Goal: Task Accomplishment & Management: Complete application form

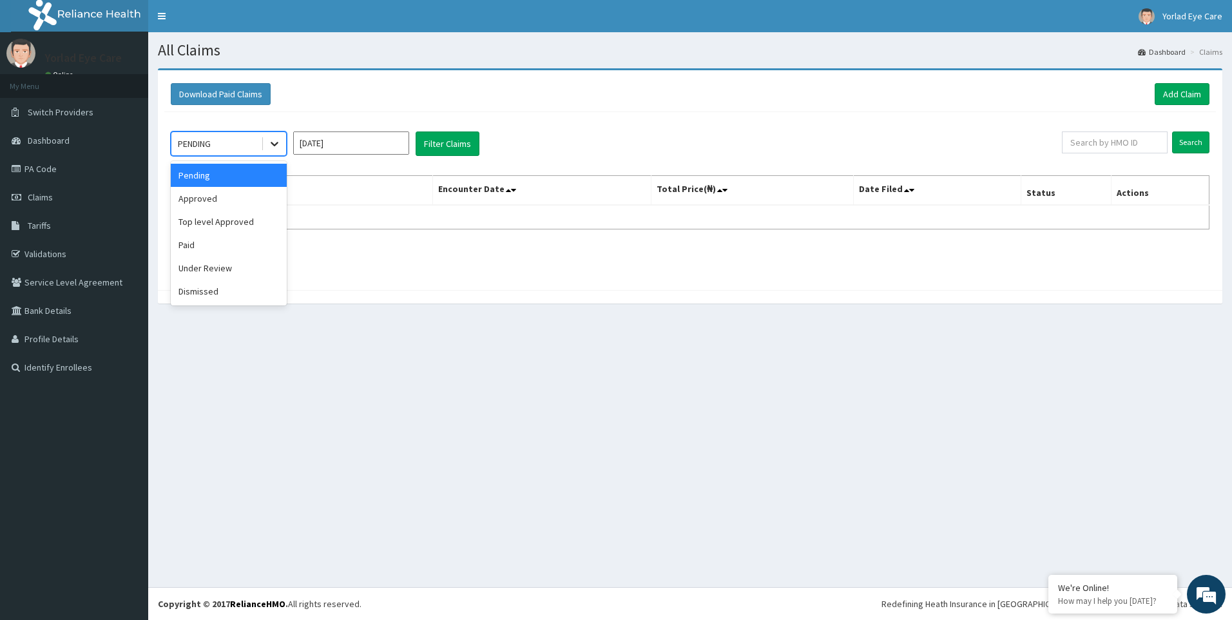
click at [276, 151] on div at bounding box center [274, 143] width 23 height 23
click at [238, 205] on div "Approved" at bounding box center [229, 198] width 116 height 23
click at [455, 139] on button "Filter Claims" at bounding box center [448, 143] width 64 height 24
click at [267, 137] on div at bounding box center [274, 143] width 23 height 23
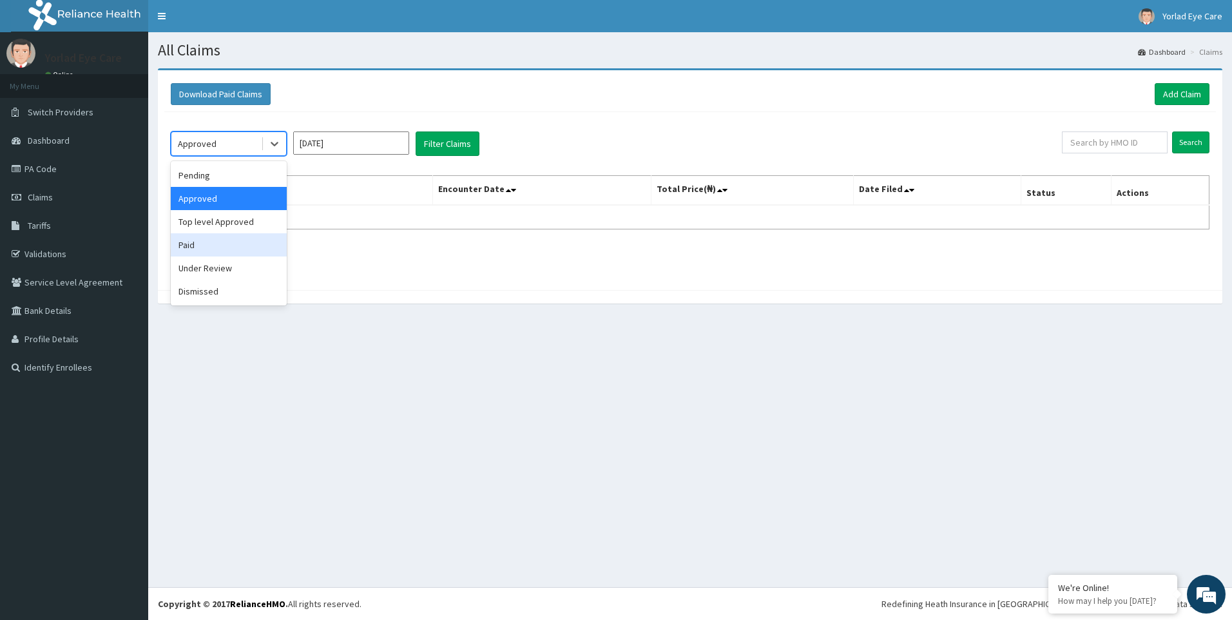
click at [194, 243] on div "Paid" at bounding box center [229, 244] width 116 height 23
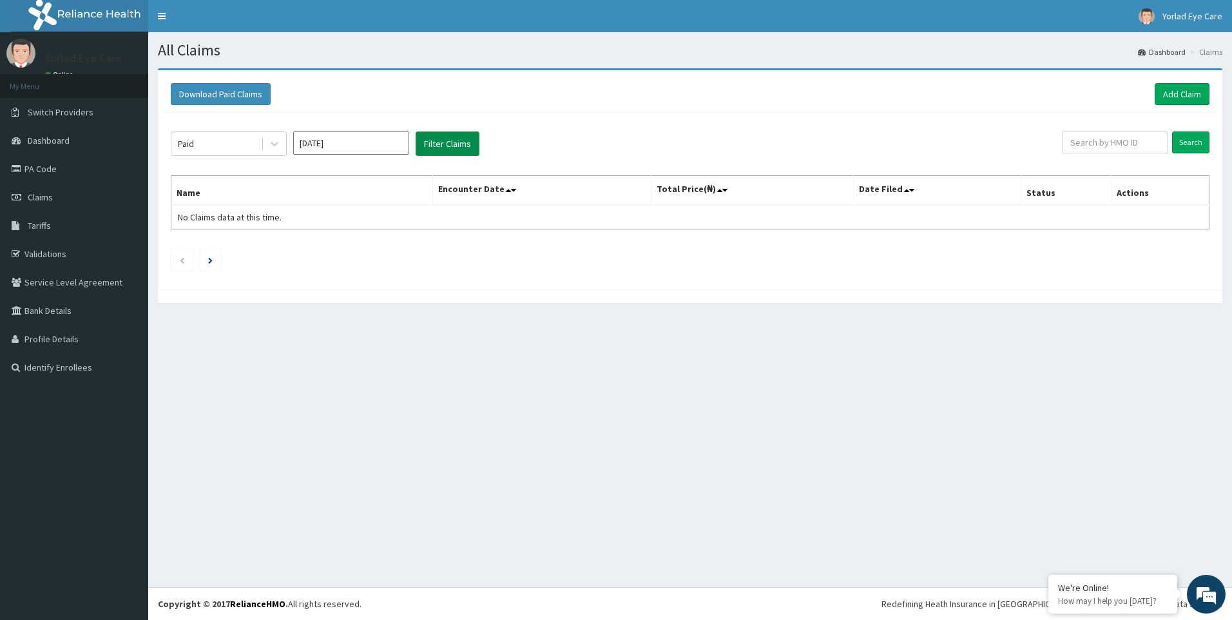
click at [454, 146] on button "Filter Claims" at bounding box center [448, 143] width 64 height 24
click at [437, 141] on button "Filter Claims" at bounding box center [448, 143] width 64 height 24
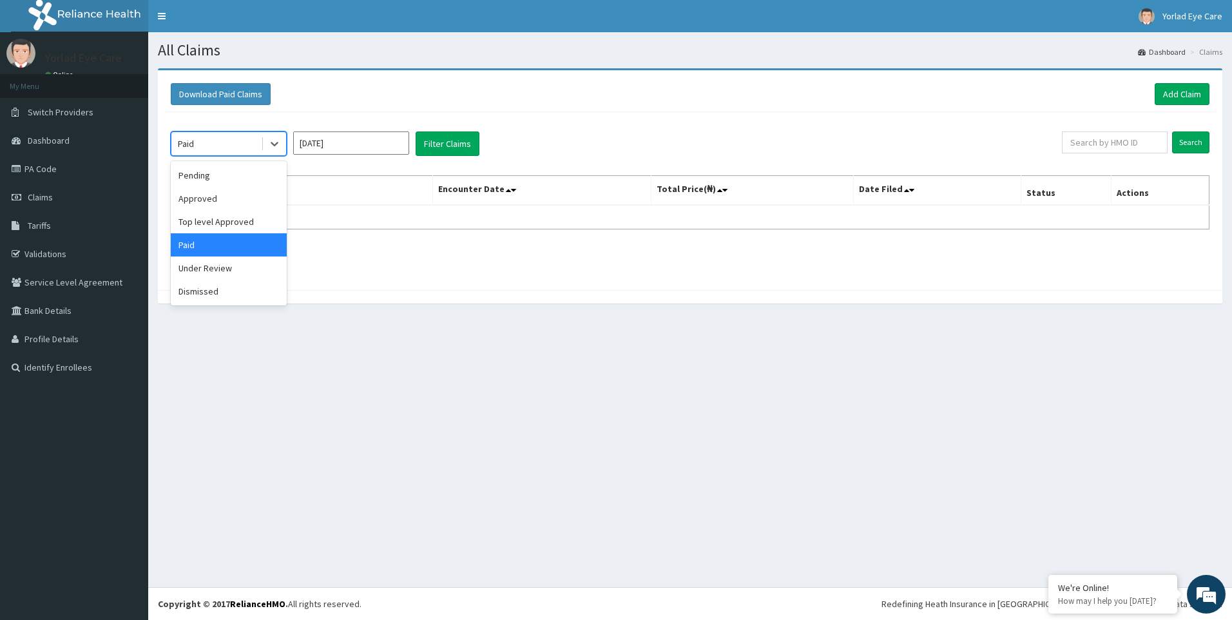
click at [245, 142] on div "Paid" at bounding box center [216, 143] width 90 height 21
click at [218, 181] on div "Pending" at bounding box center [229, 175] width 116 height 23
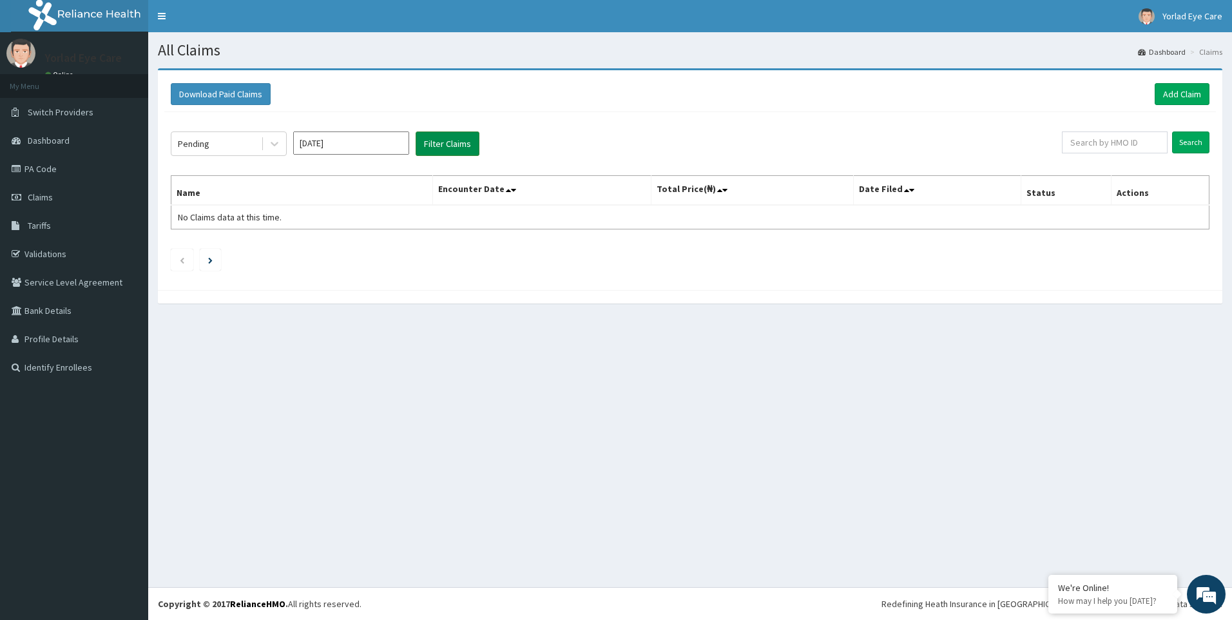
click at [456, 133] on button "Filter Claims" at bounding box center [448, 143] width 64 height 24
click at [454, 152] on button "Filter Claims" at bounding box center [448, 143] width 64 height 24
click at [279, 140] on icon at bounding box center [274, 143] width 13 height 13
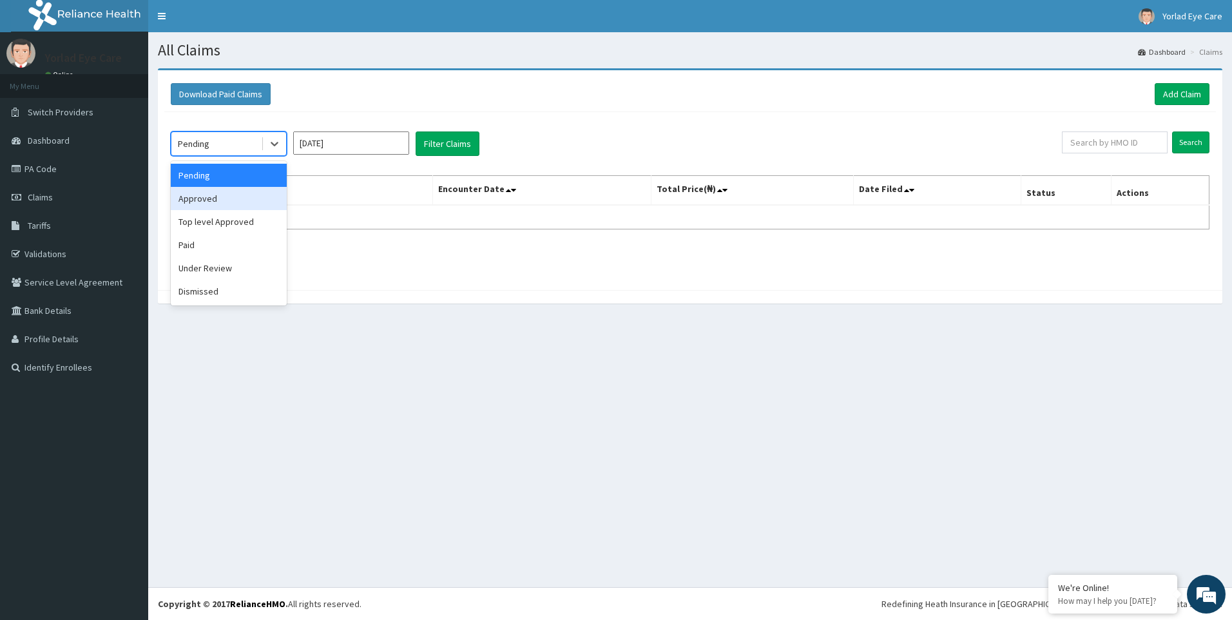
click at [214, 195] on div "Approved" at bounding box center [229, 198] width 116 height 23
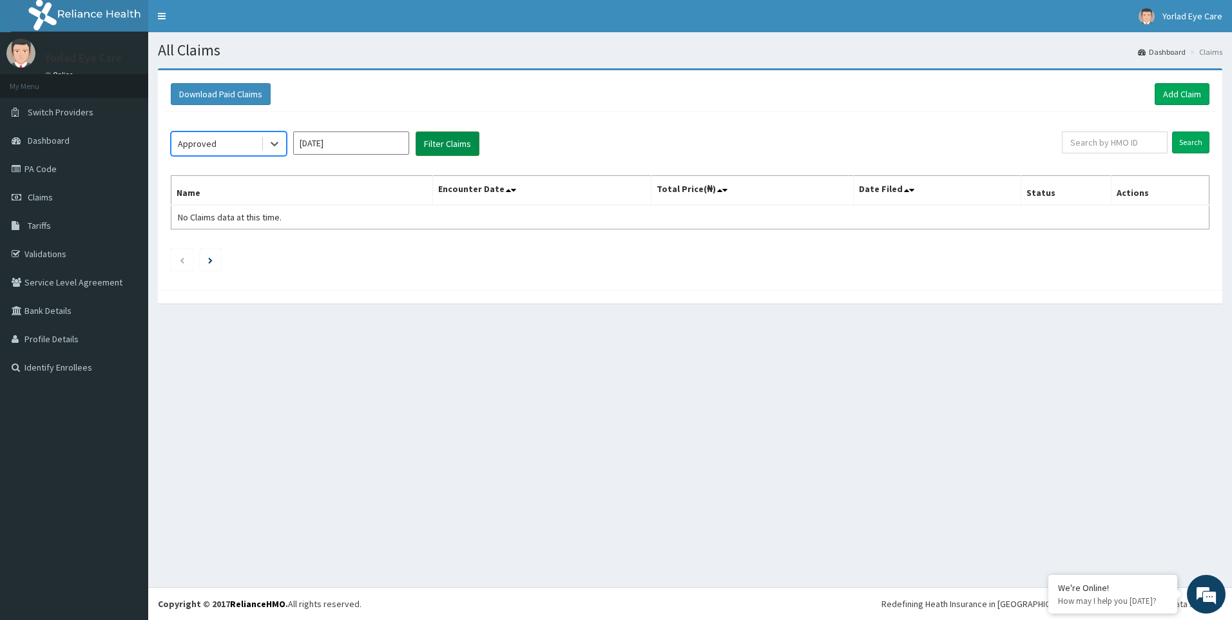
click at [445, 140] on button "Filter Claims" at bounding box center [448, 143] width 64 height 24
click at [273, 136] on div at bounding box center [274, 143] width 23 height 23
click at [204, 227] on div "Top level Approved" at bounding box center [229, 221] width 116 height 23
click at [458, 149] on button "Filter Claims" at bounding box center [448, 143] width 64 height 24
click at [276, 133] on div at bounding box center [274, 143] width 23 height 23
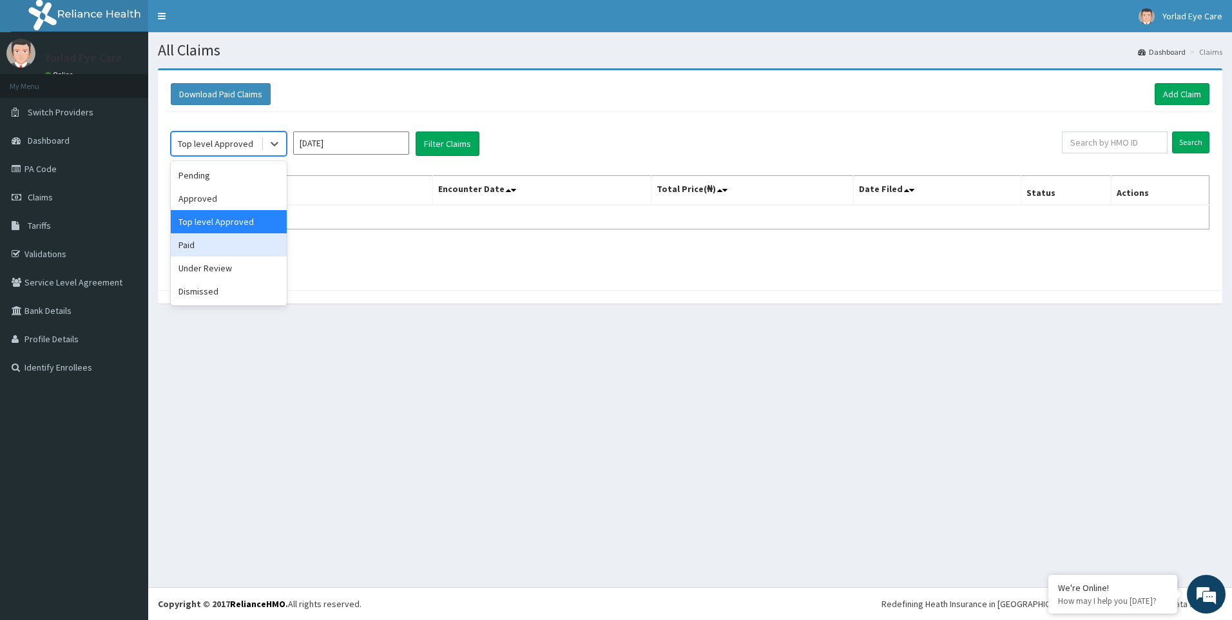
click at [230, 244] on div "Paid" at bounding box center [229, 244] width 116 height 23
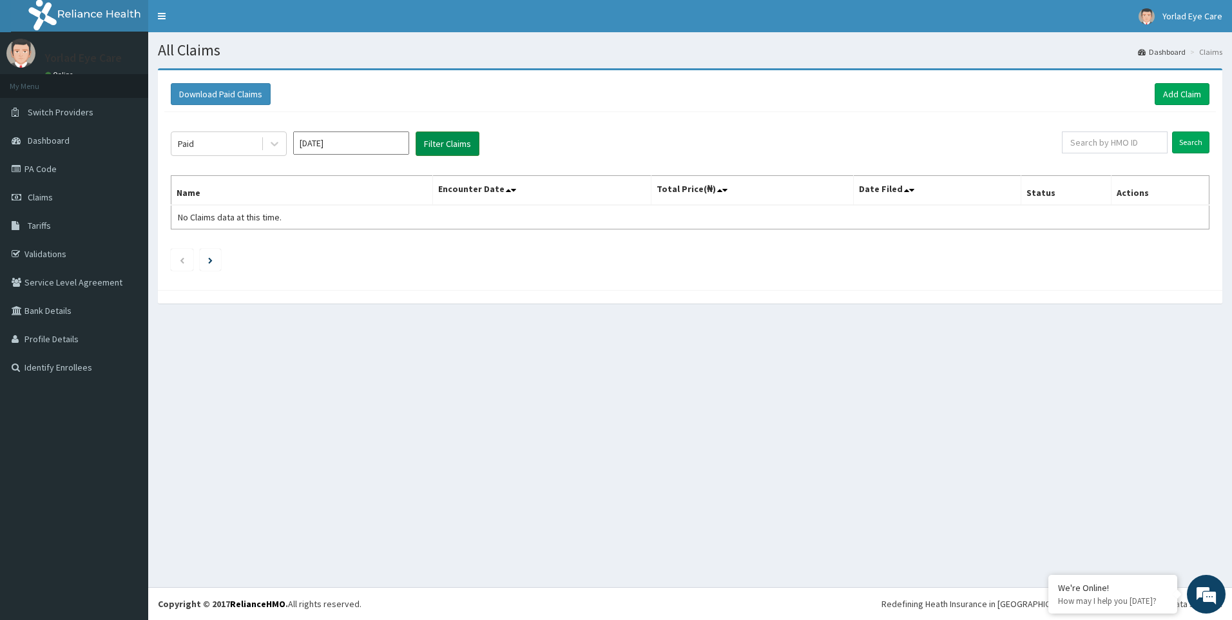
click at [445, 140] on button "Filter Claims" at bounding box center [448, 143] width 64 height 24
click at [449, 151] on button "Filter Claims" at bounding box center [448, 143] width 64 height 24
click at [215, 261] on li at bounding box center [210, 260] width 21 height 22
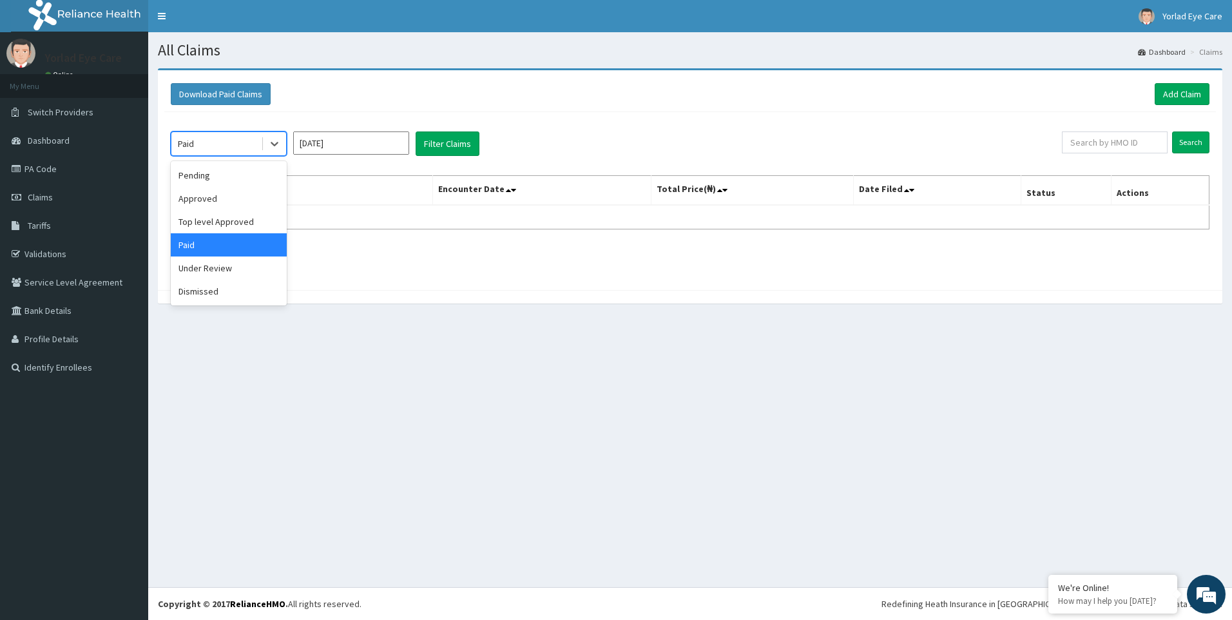
click at [240, 137] on div "Paid" at bounding box center [216, 143] width 90 height 21
click at [236, 276] on div "Under Review" at bounding box center [229, 267] width 116 height 23
click at [461, 141] on button "Filter Claims" at bounding box center [448, 143] width 64 height 24
drag, startPoint x: 272, startPoint y: 149, endPoint x: 269, endPoint y: 155, distance: 6.9
click at [271, 149] on icon at bounding box center [274, 143] width 13 height 13
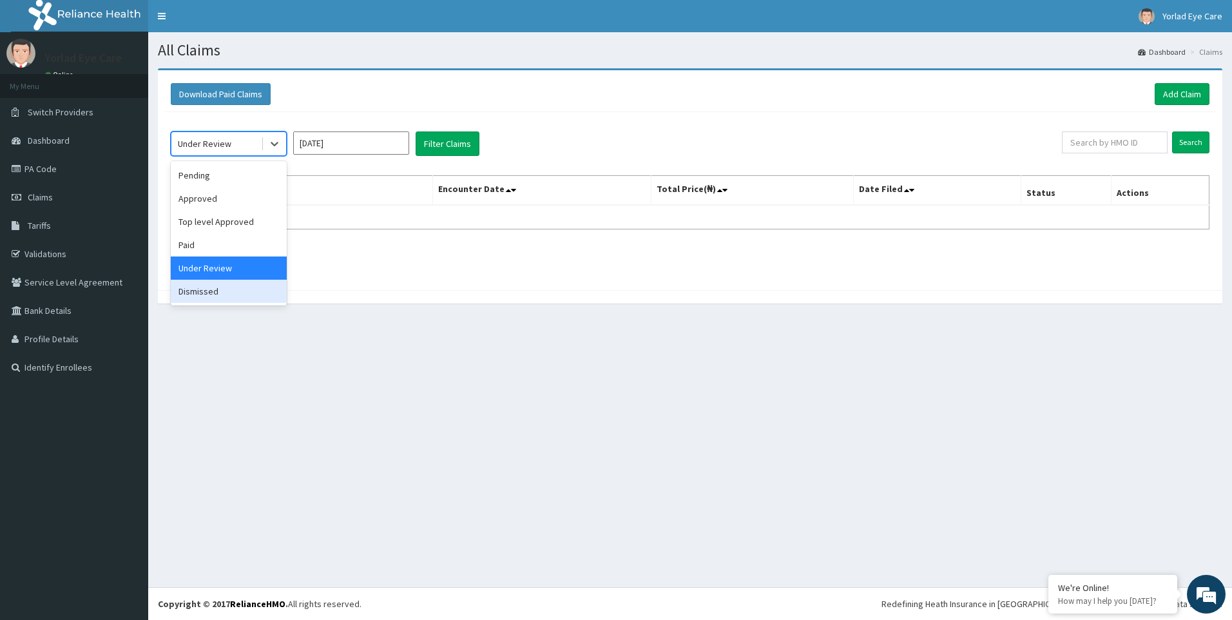
click at [219, 294] on div "Dismissed" at bounding box center [229, 291] width 116 height 23
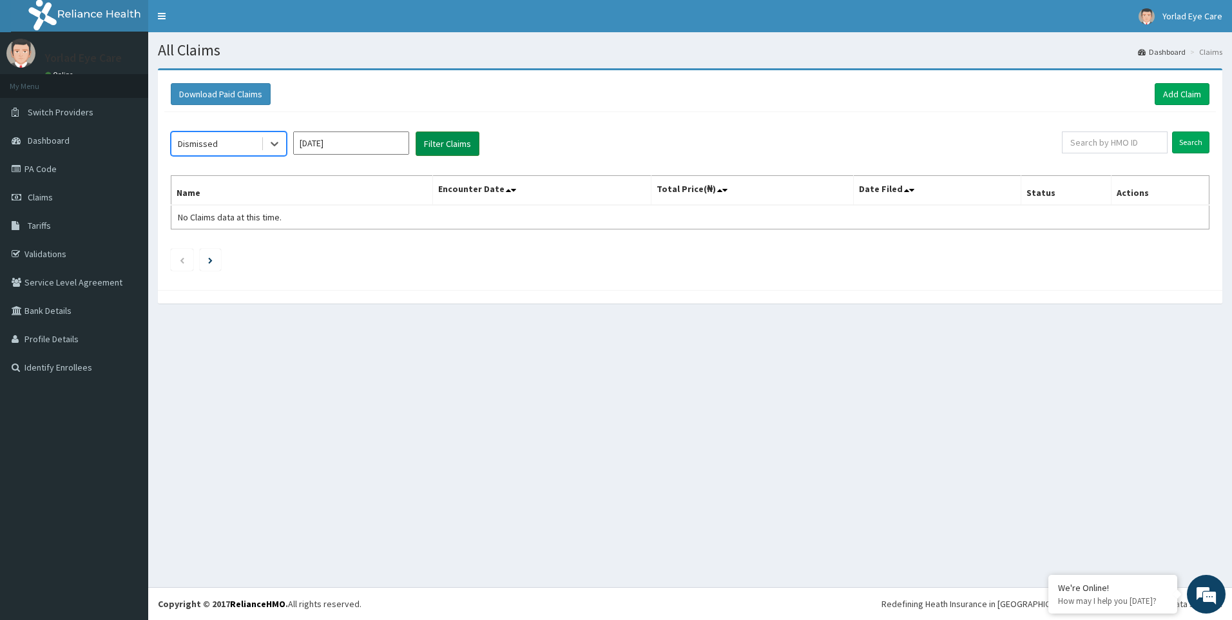
click at [459, 144] on button "Filter Claims" at bounding box center [448, 143] width 64 height 24
click at [73, 189] on link "Claims" at bounding box center [74, 197] width 148 height 28
drag, startPoint x: 46, startPoint y: 169, endPoint x: 87, endPoint y: 158, distance: 42.7
click at [47, 169] on link "PA Code" at bounding box center [74, 169] width 148 height 28
click at [1174, 88] on link "Add Claim" at bounding box center [1181, 94] width 55 height 22
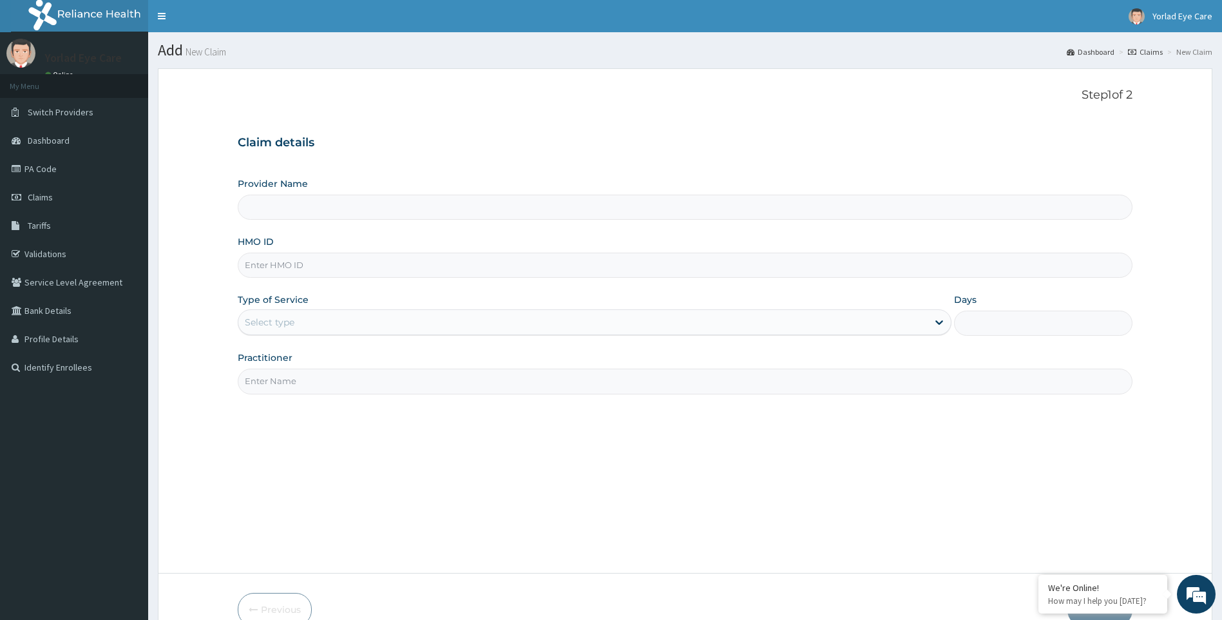
click at [334, 207] on input "Provider Name" at bounding box center [686, 207] width 896 height 25
drag, startPoint x: 388, startPoint y: 268, endPoint x: 376, endPoint y: 266, distance: 12.4
click at [388, 268] on input "HMO ID" at bounding box center [686, 265] width 896 height 25
paste input "MBI/10246/A"
type input "MBI/10246/A"
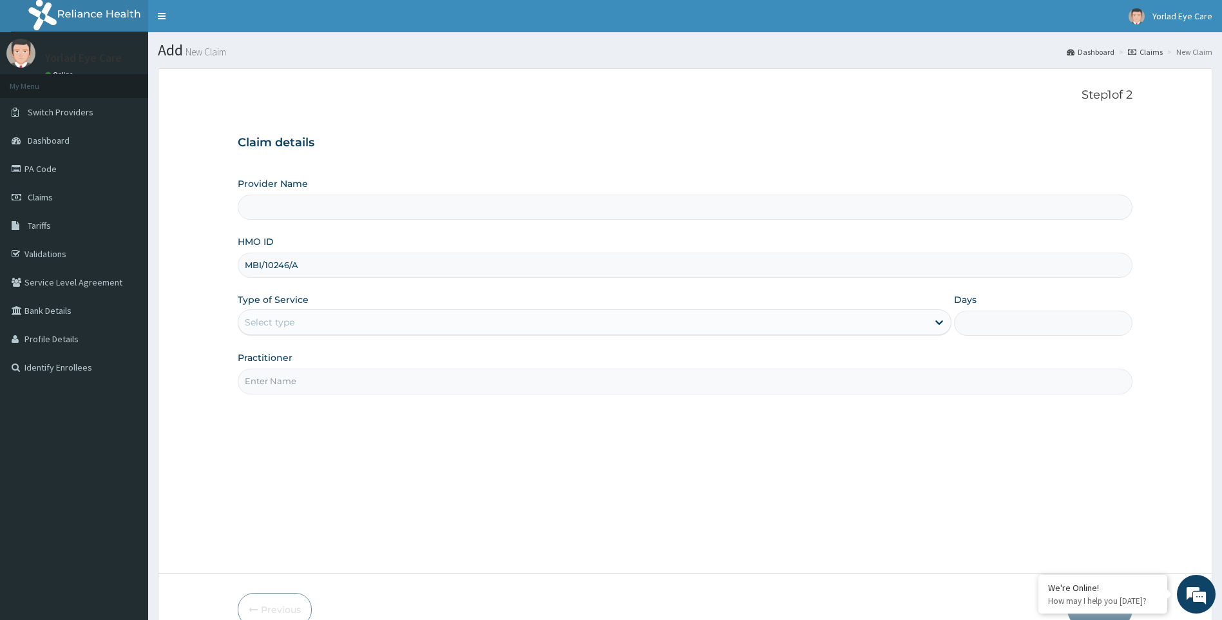
click at [437, 149] on h3 "Claim details" at bounding box center [686, 143] width 896 height 14
click at [576, 318] on div "Select type" at bounding box center [583, 322] width 690 height 21
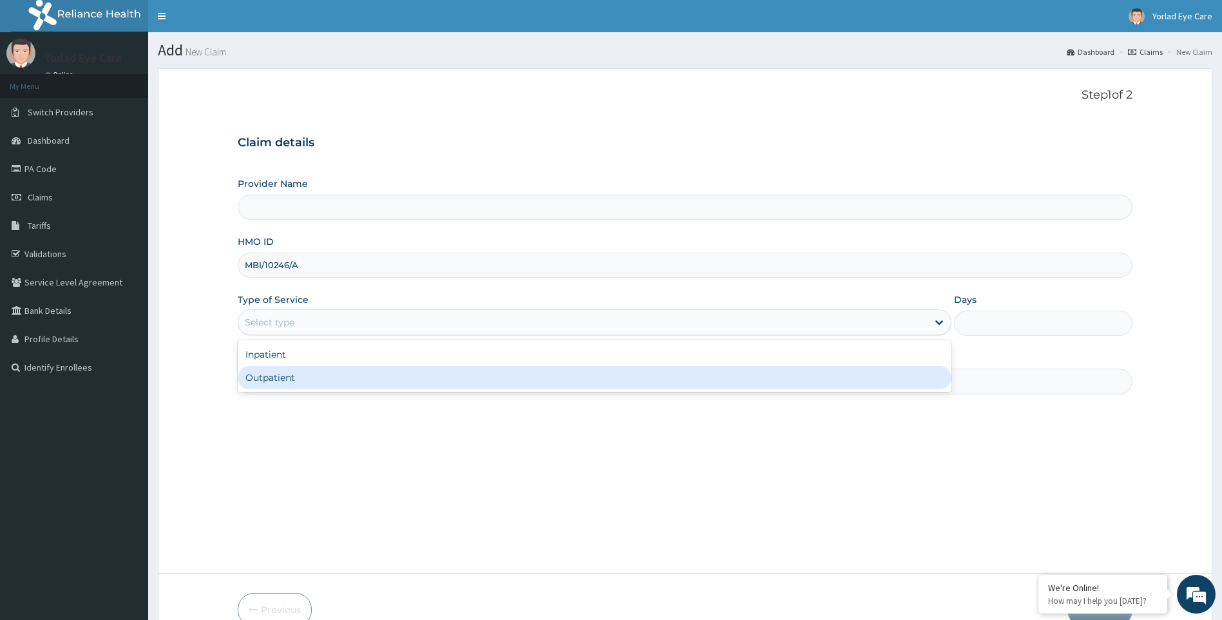
click at [437, 367] on div "Outpatient" at bounding box center [595, 377] width 714 height 23
type input "1"
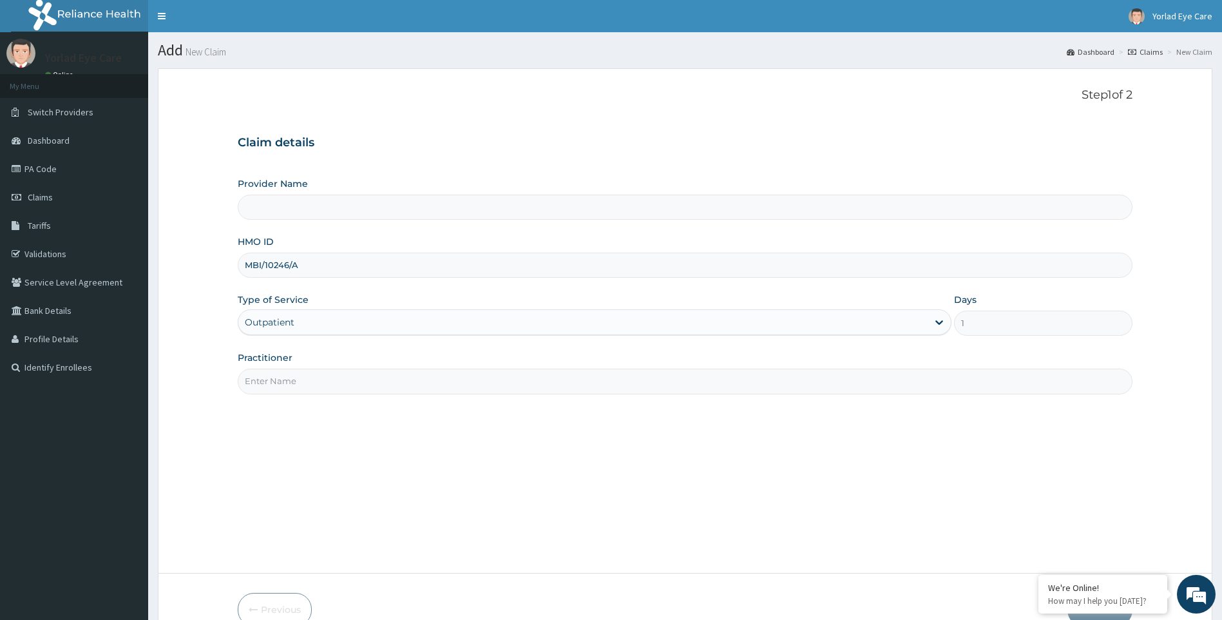
click at [408, 374] on input "Practitioner" at bounding box center [686, 381] width 896 height 25
type input "Dr Amosu"
click at [500, 208] on input "Provider Name" at bounding box center [686, 207] width 896 height 25
click at [553, 155] on div "Claim details Provider Name HMO ID MBI/10246/A Type of Service Outpatient Days …" at bounding box center [686, 258] width 896 height 271
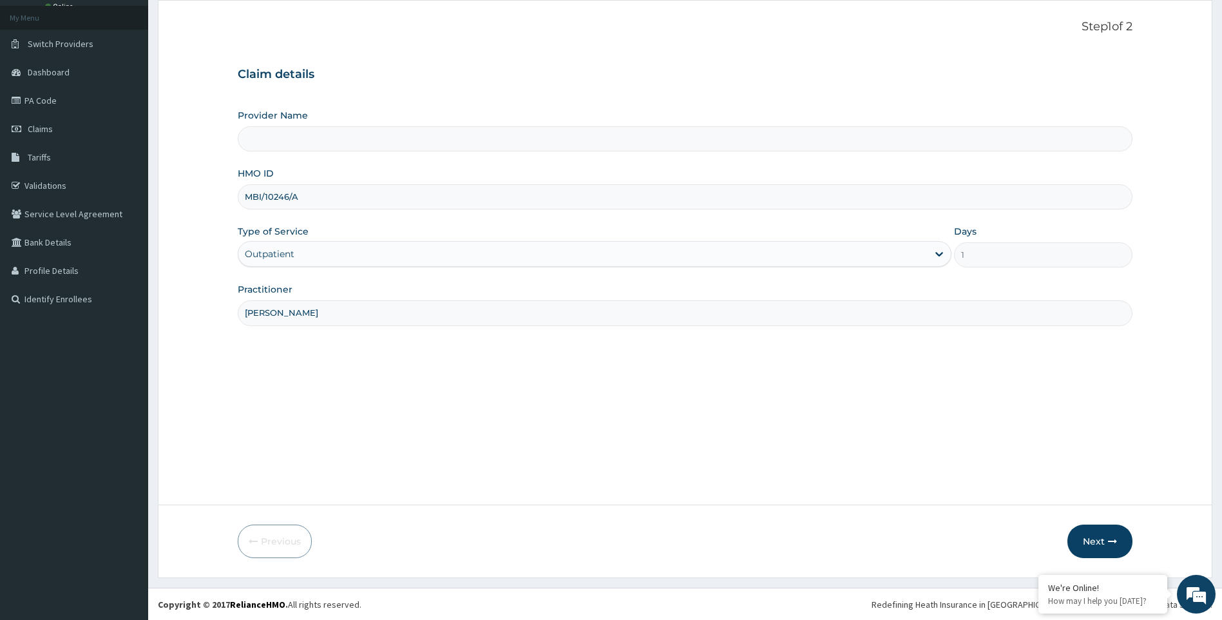
scroll to position [69, 0]
click at [856, 373] on div "Step 1 of 2 Claim details Provider Name HMO ID MBI/10246/A Type of Service Outp…" at bounding box center [686, 251] width 896 height 465
type input "Yorlad Eye Care"
click at [1102, 534] on button "Next" at bounding box center [1100, 541] width 65 height 34
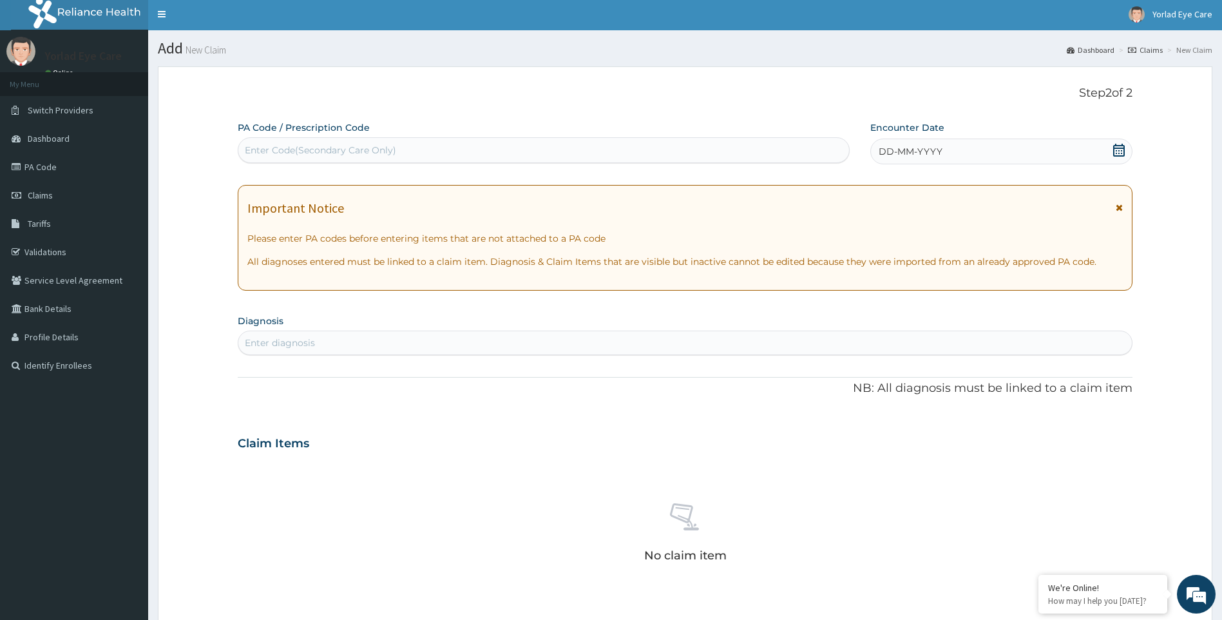
scroll to position [0, 0]
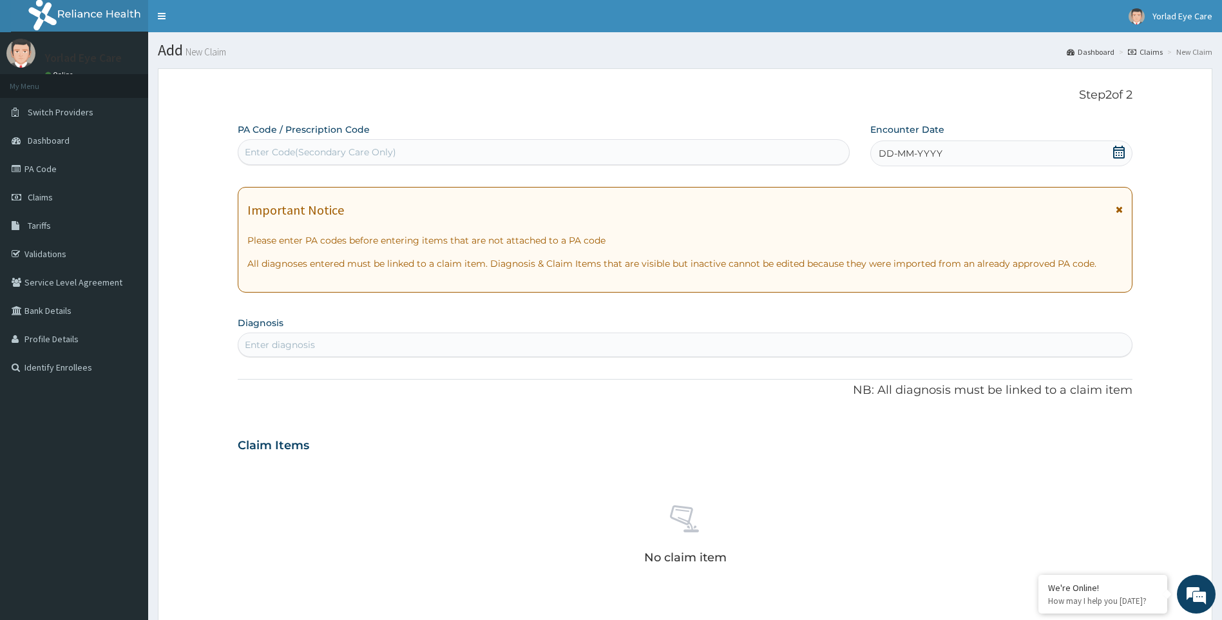
click at [477, 152] on div "Enter Code(Secondary Care Only)" at bounding box center [543, 152] width 611 height 21
paste input "PA/3C2A30"
type input "PA/3C2A30"
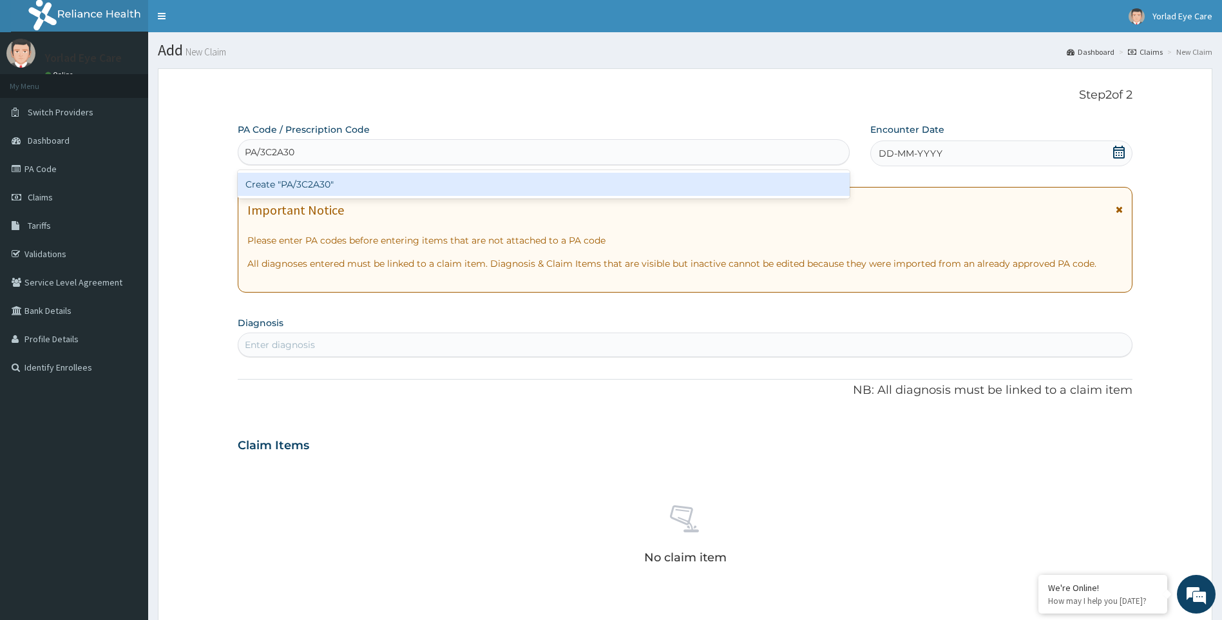
click at [446, 178] on div "Create "PA/3C2A30"" at bounding box center [544, 184] width 612 height 23
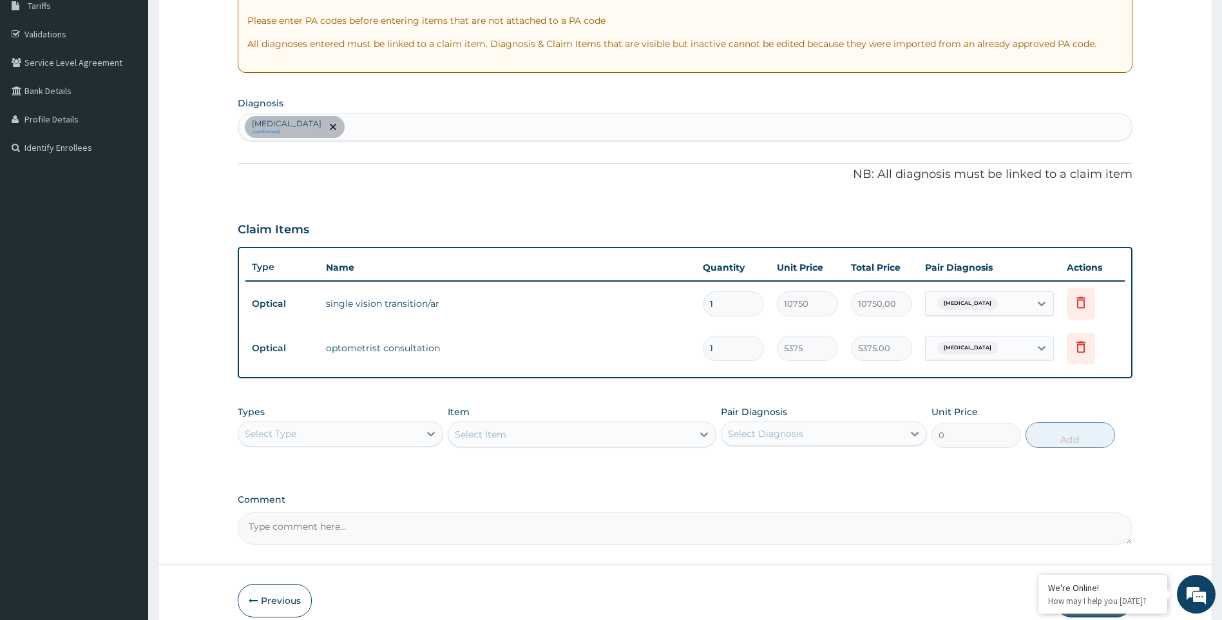
scroll to position [280, 0]
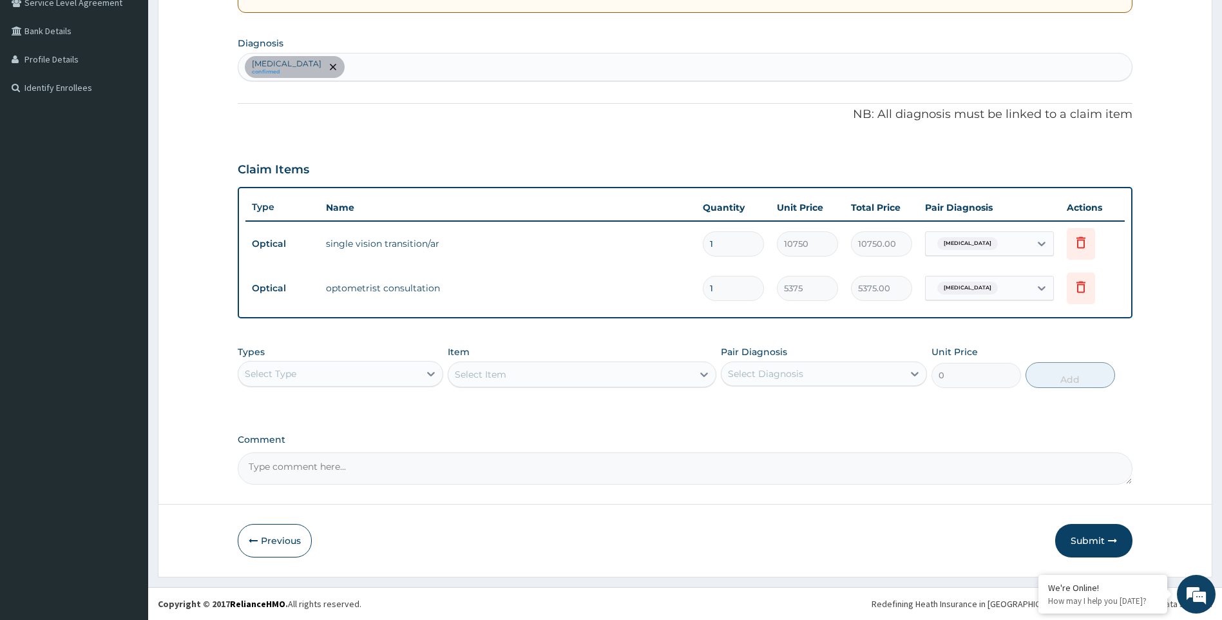
click at [1089, 544] on button "Submit" at bounding box center [1093, 541] width 77 height 34
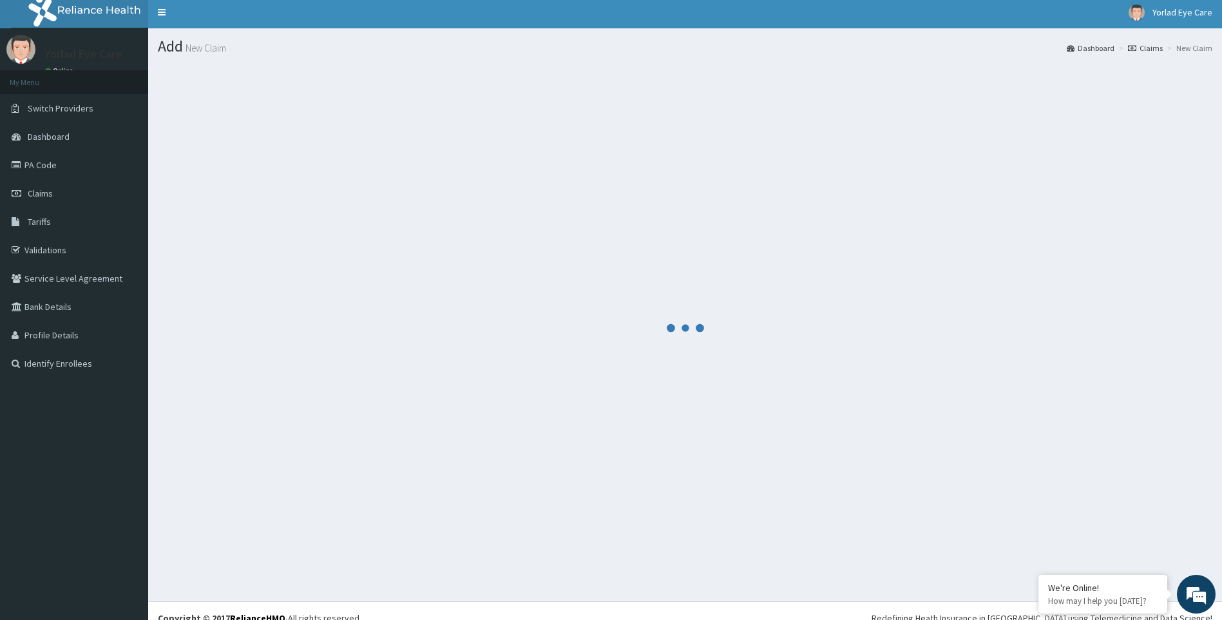
scroll to position [0, 0]
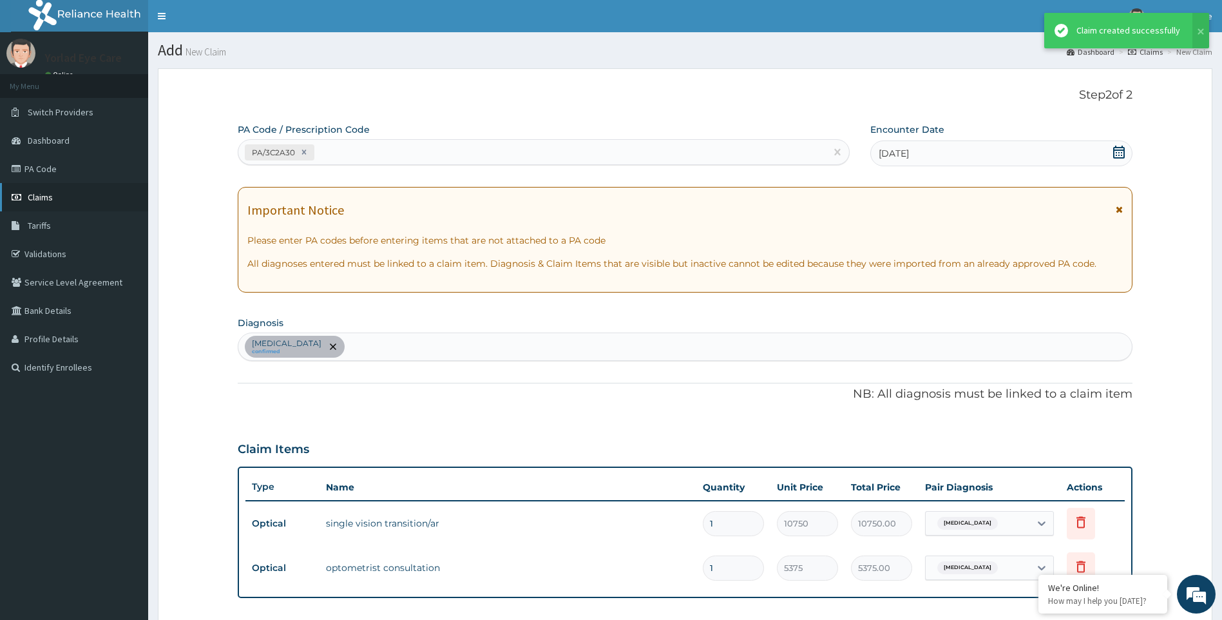
click at [43, 195] on span "Claims" at bounding box center [40, 197] width 25 height 12
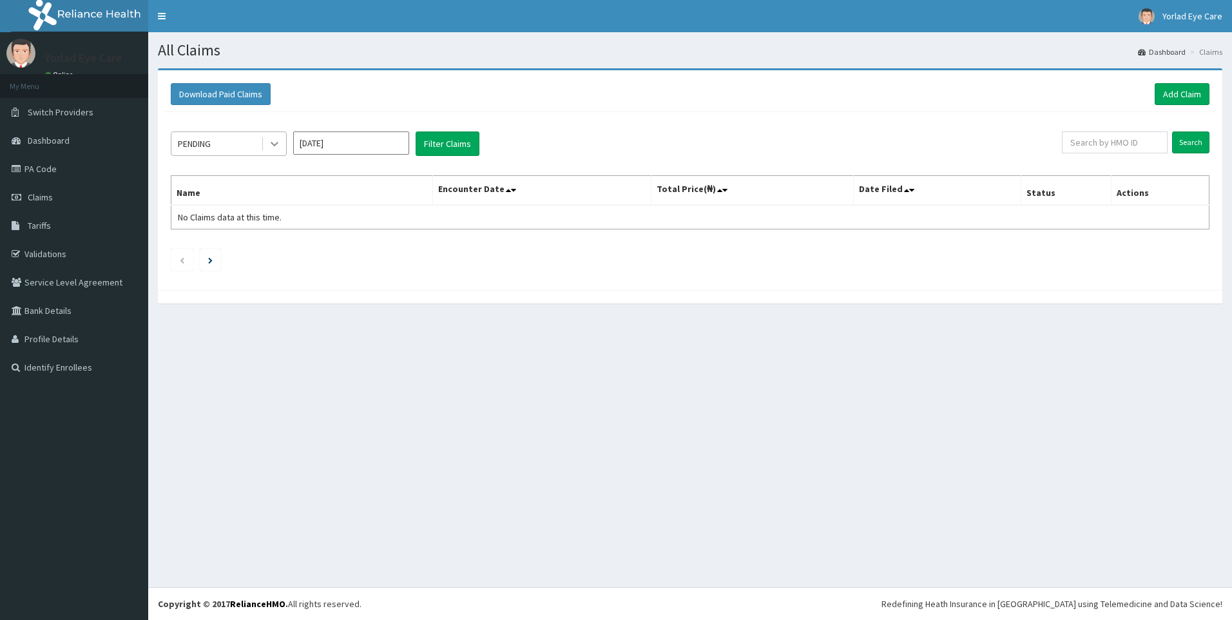
click at [266, 150] on div at bounding box center [274, 143] width 23 height 23
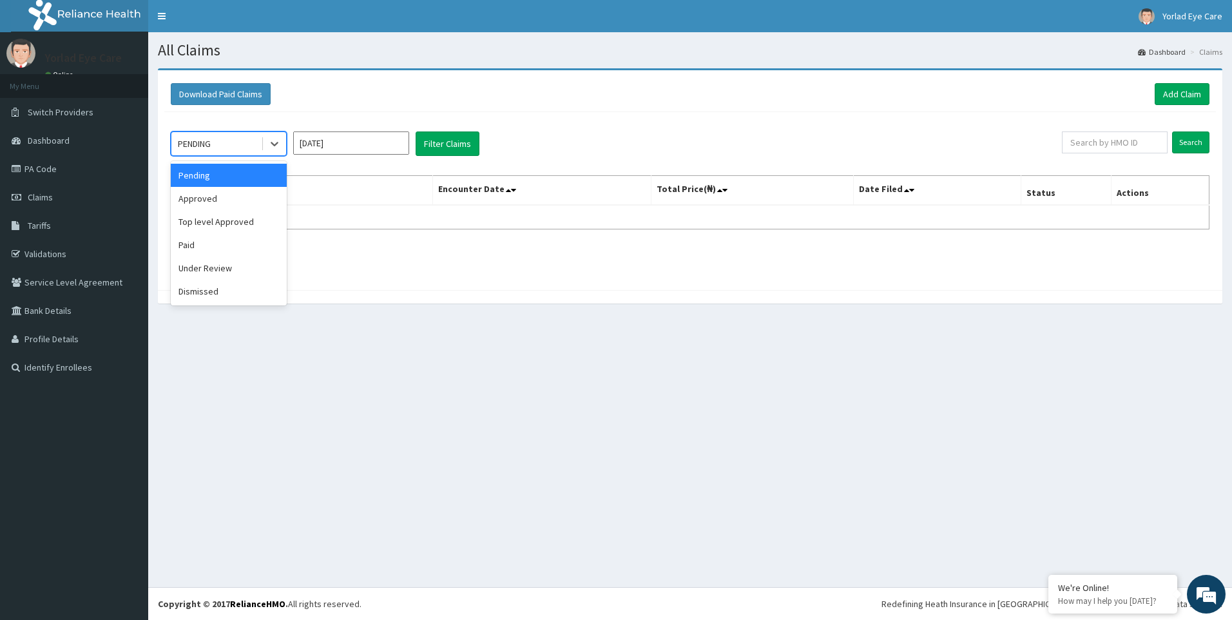
click at [399, 106] on div "Download Paid Claims Add Claim" at bounding box center [689, 94] width 1051 height 35
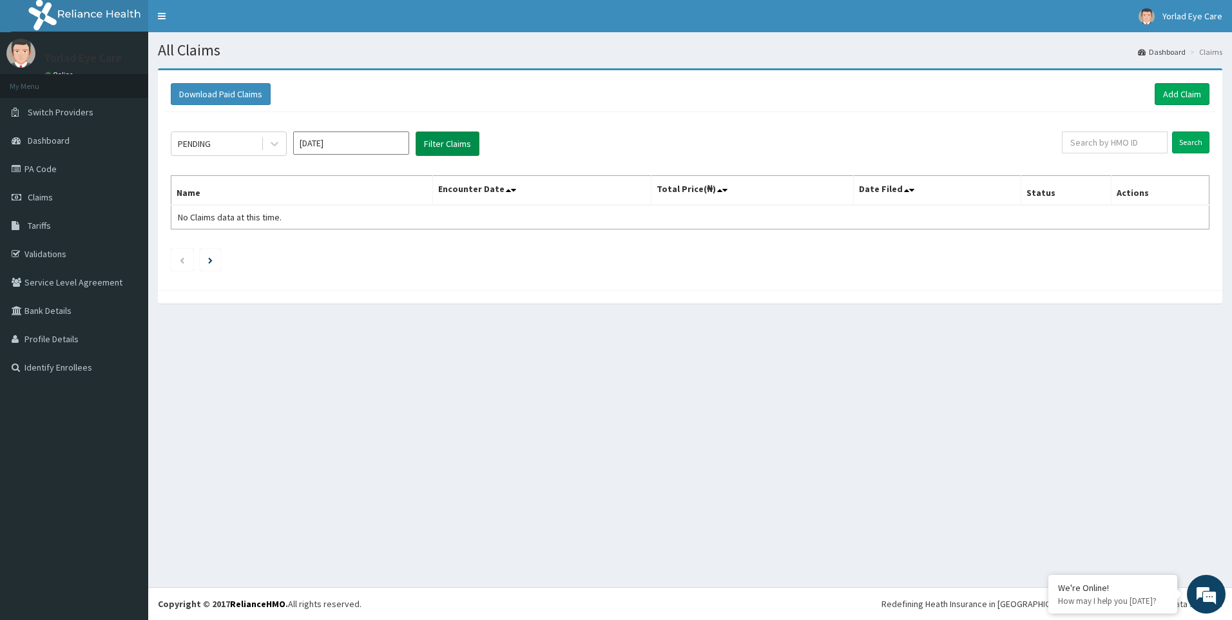
click at [441, 156] on button "Filter Claims" at bounding box center [448, 143] width 64 height 24
click at [458, 146] on button "Filter Claims" at bounding box center [448, 143] width 64 height 24
click at [445, 150] on button "Filter Claims" at bounding box center [448, 143] width 64 height 24
